Goal: Information Seeking & Learning: Get advice/opinions

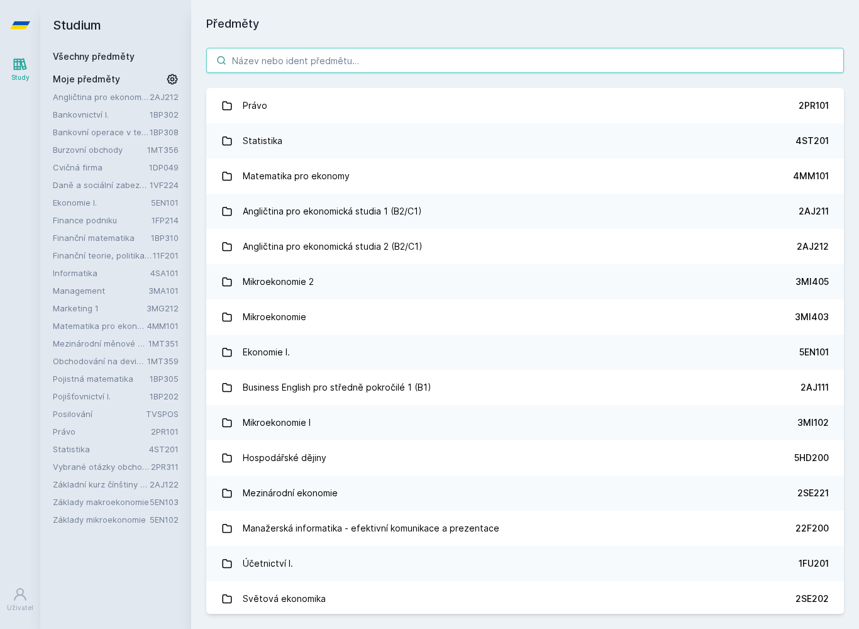
click at [448, 62] on input "search" at bounding box center [525, 60] width 638 height 25
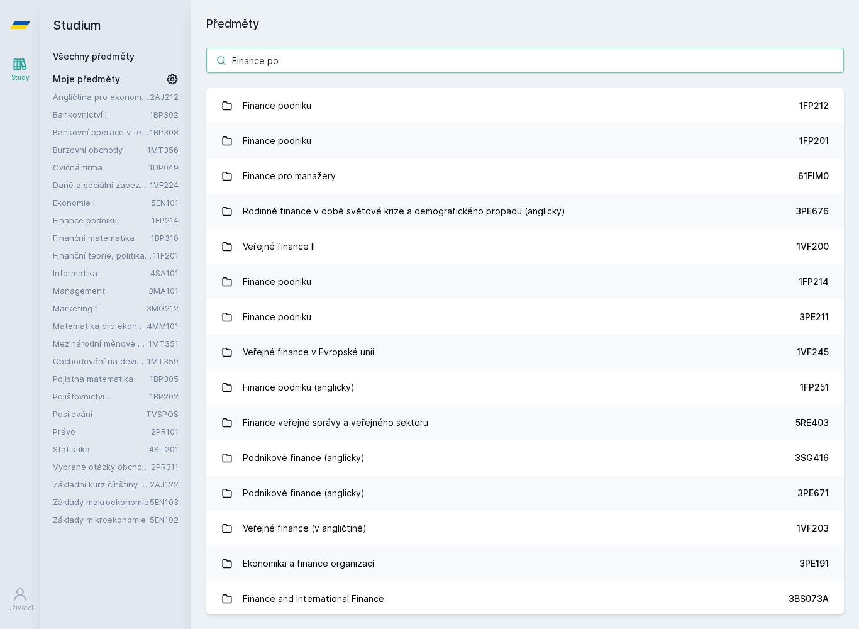
type input "Finance pod"
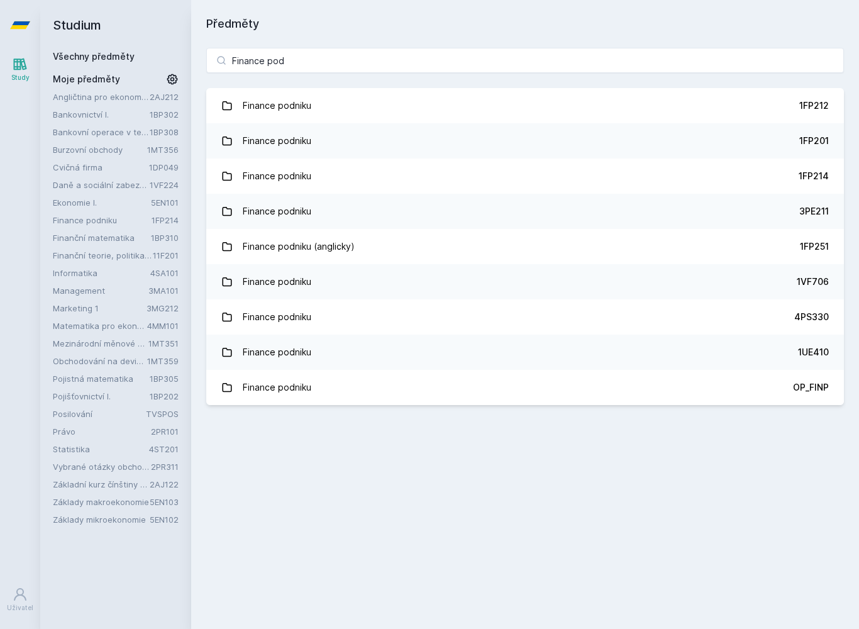
click at [743, 175] on link "Finance podniku 1FP214" at bounding box center [525, 175] width 638 height 35
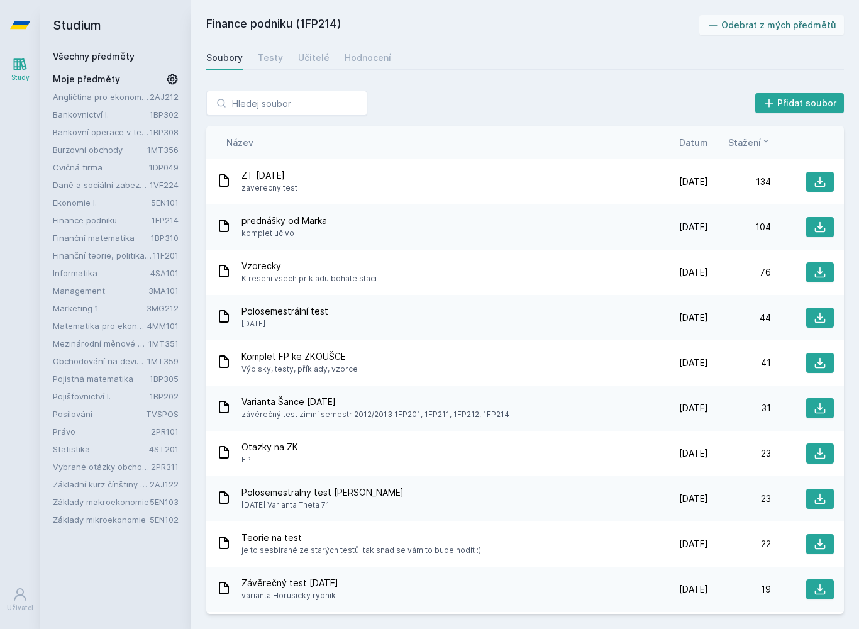
click at [365, 67] on link "Hodnocení" at bounding box center [368, 57] width 47 height 25
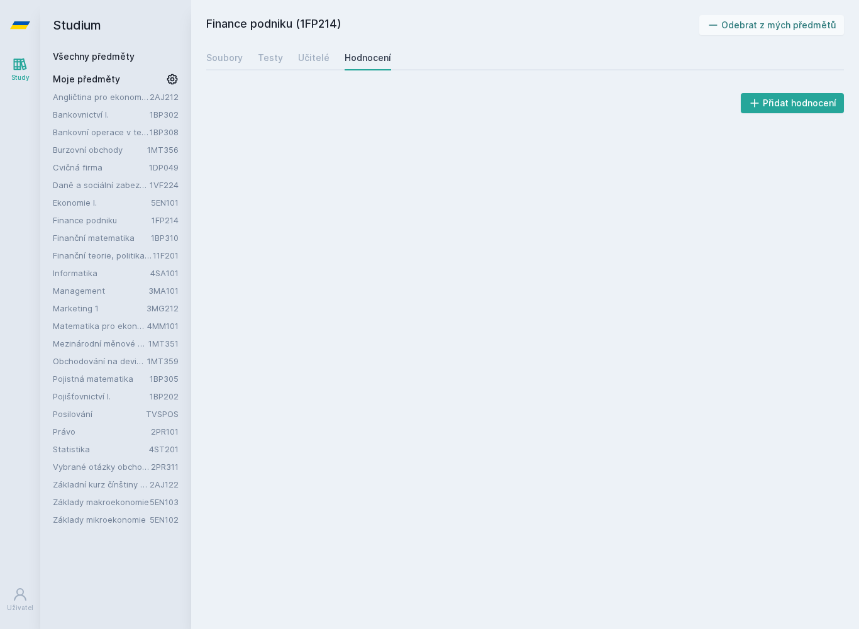
click at [323, 51] on link "Učitelé" at bounding box center [313, 57] width 31 height 25
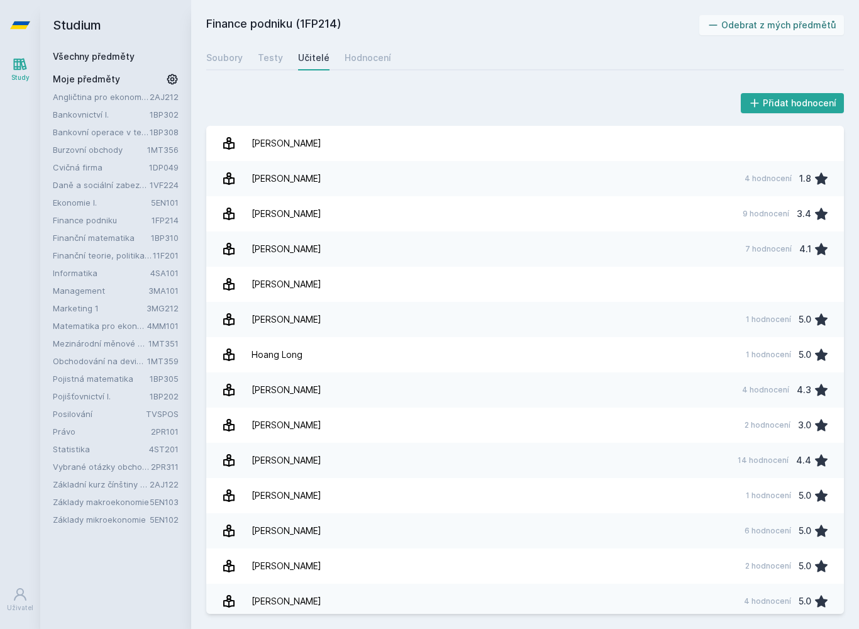
click at [458, 355] on link "Hoang Long 1 hodnocení 5.0" at bounding box center [525, 354] width 638 height 35
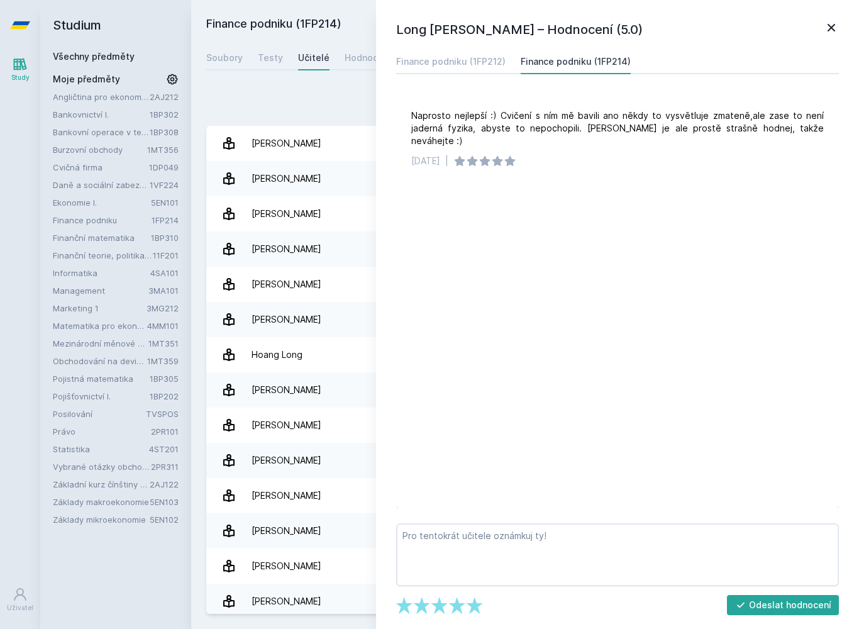
click at [333, 98] on div "Přidat hodnocení" at bounding box center [525, 103] width 638 height 25
click at [829, 24] on icon at bounding box center [831, 27] width 15 height 15
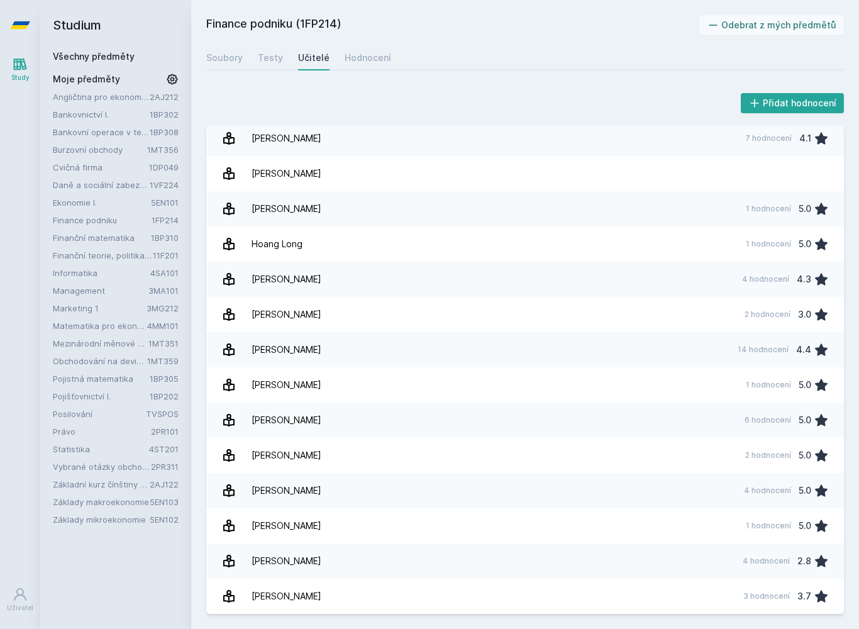
scroll to position [111, 0]
